Goal: Find specific page/section: Find specific page/section

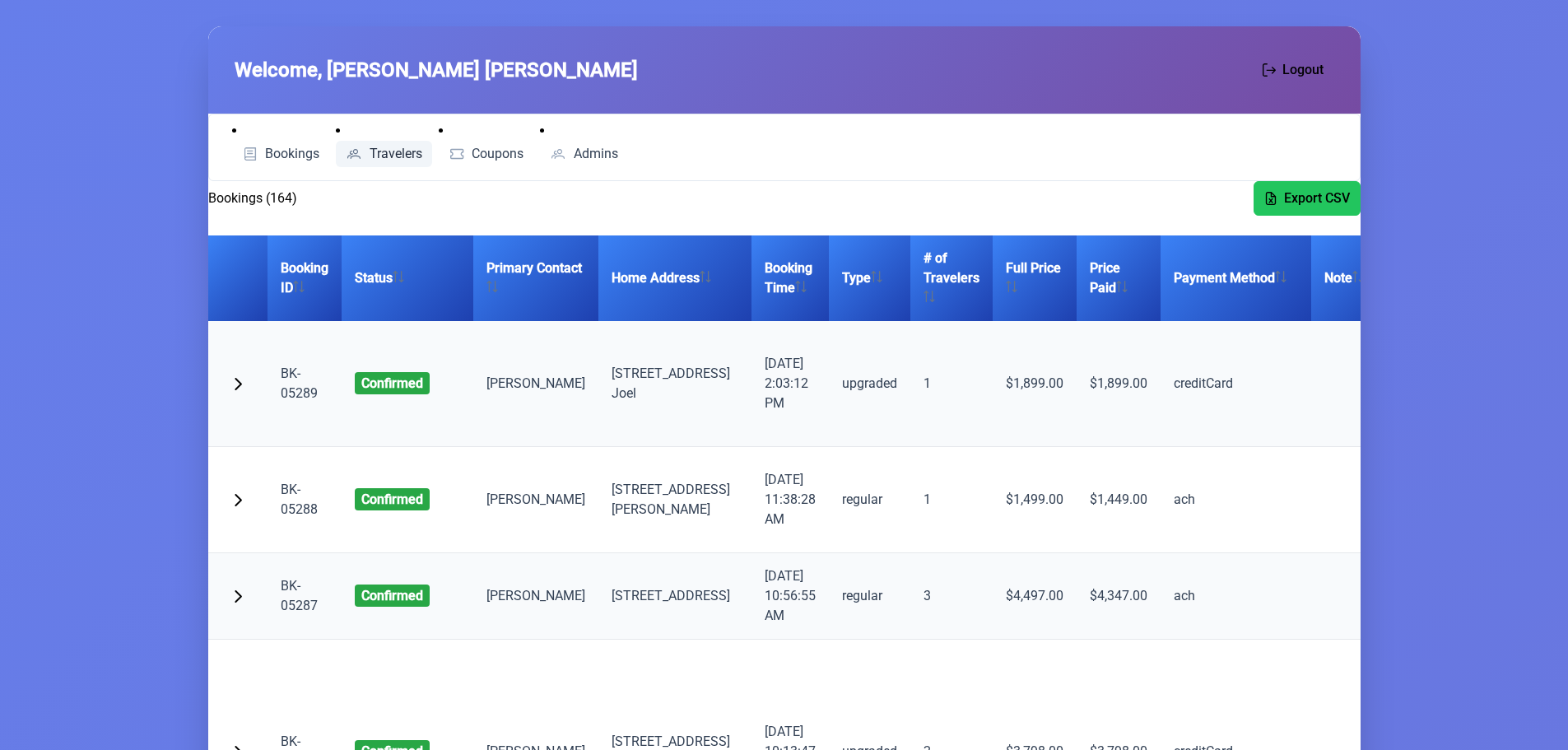
click at [377, 152] on span "Travelers" at bounding box center [396, 154] width 53 height 13
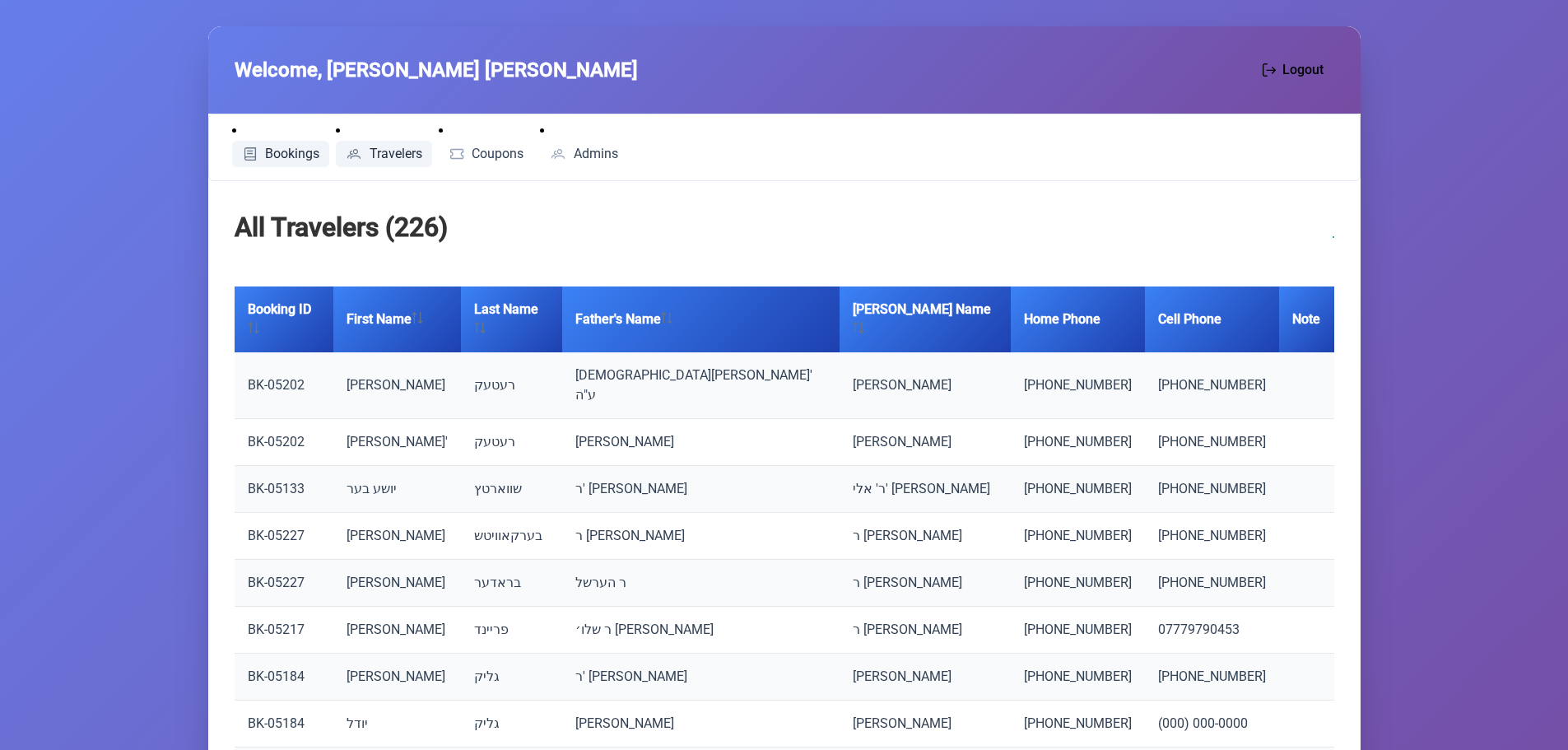
click at [297, 148] on span "Bookings" at bounding box center [292, 154] width 55 height 13
